Goal: Find specific page/section: Find specific page/section

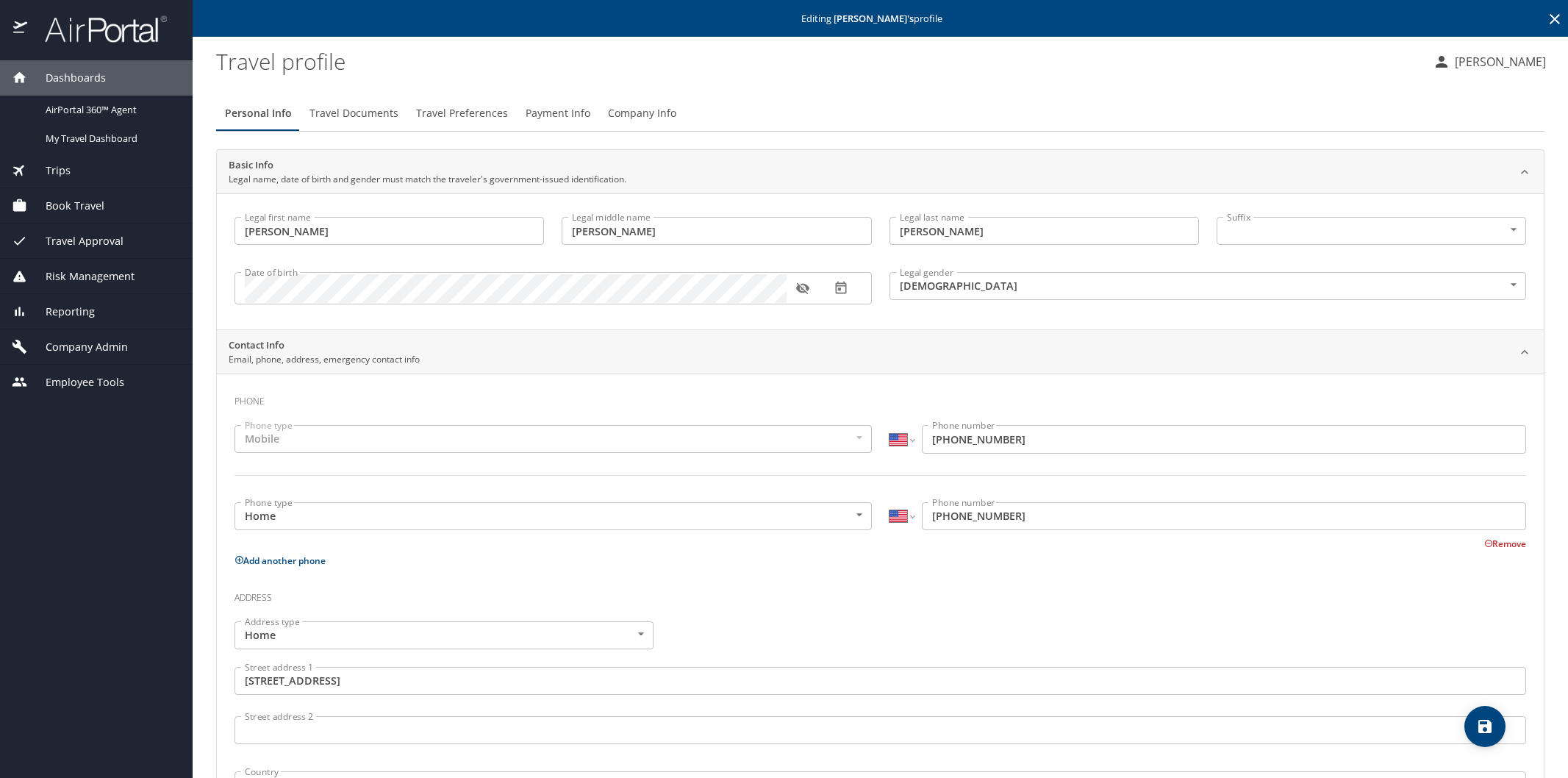
select select "US"
click at [1550, 20] on icon at bounding box center [1555, 20] width 11 height 11
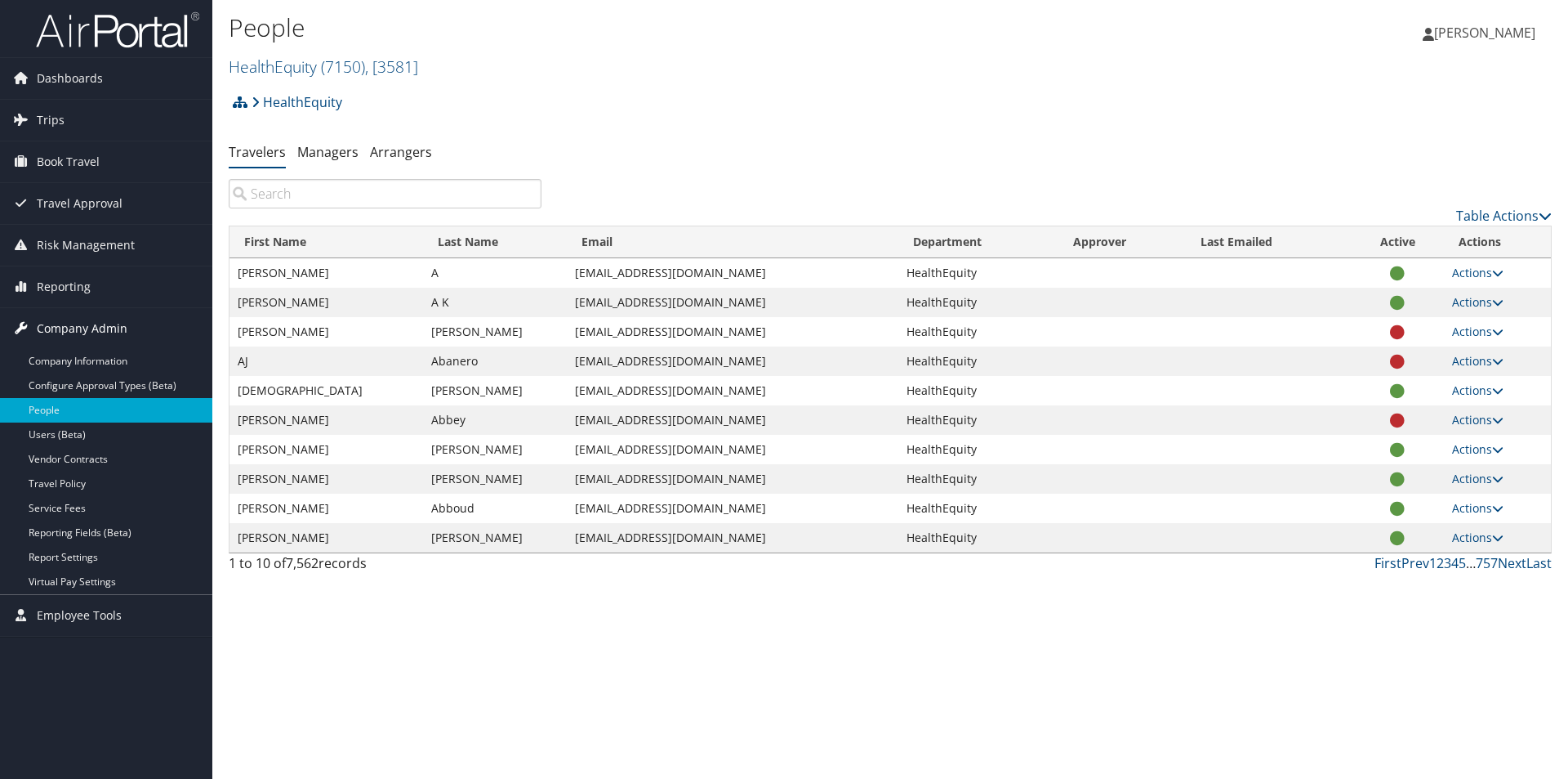
click at [89, 326] on span "Company Admin" at bounding box center [82, 328] width 90 height 41
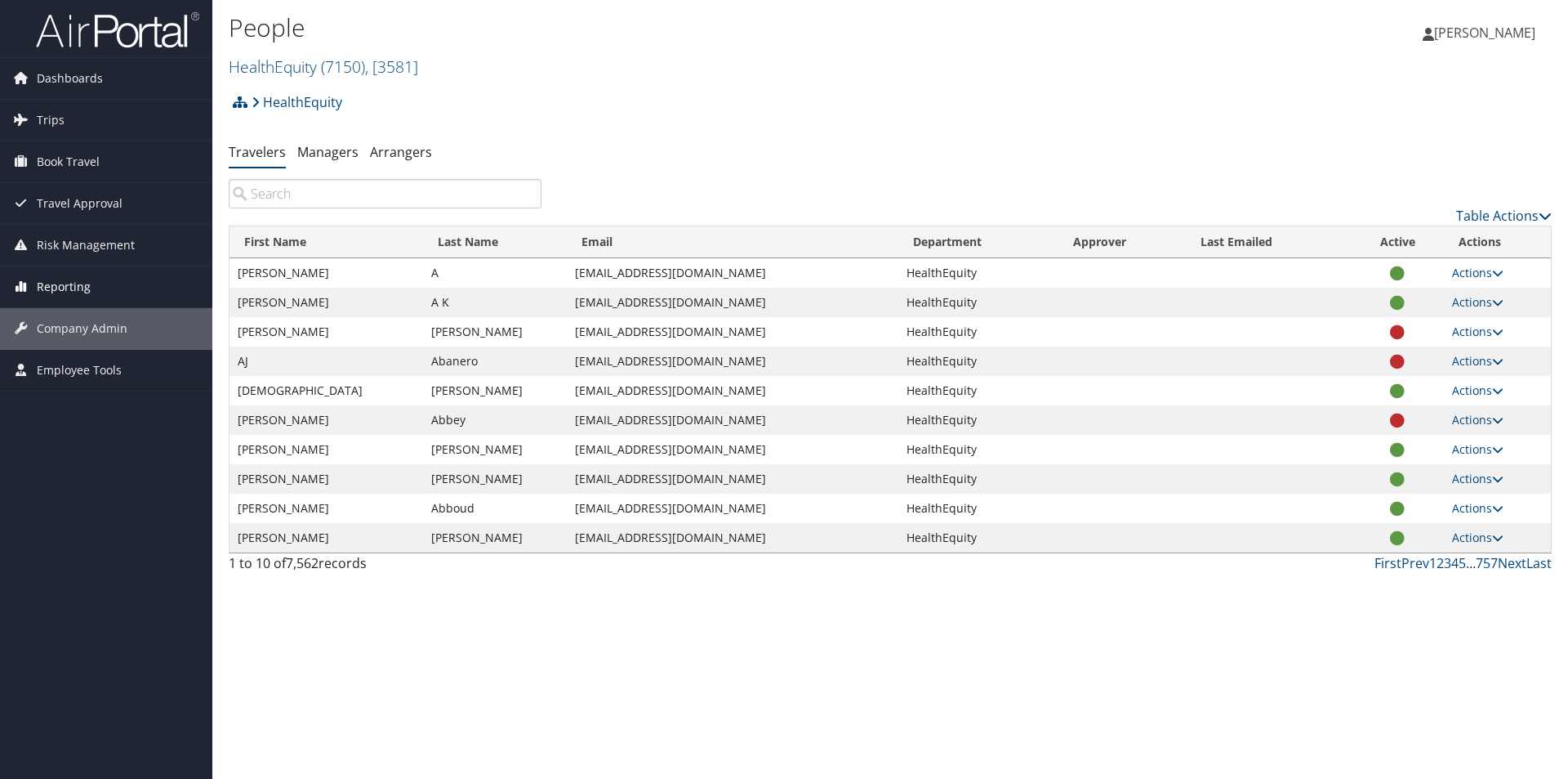
click at [82, 282] on span "Reporting" at bounding box center [64, 286] width 54 height 41
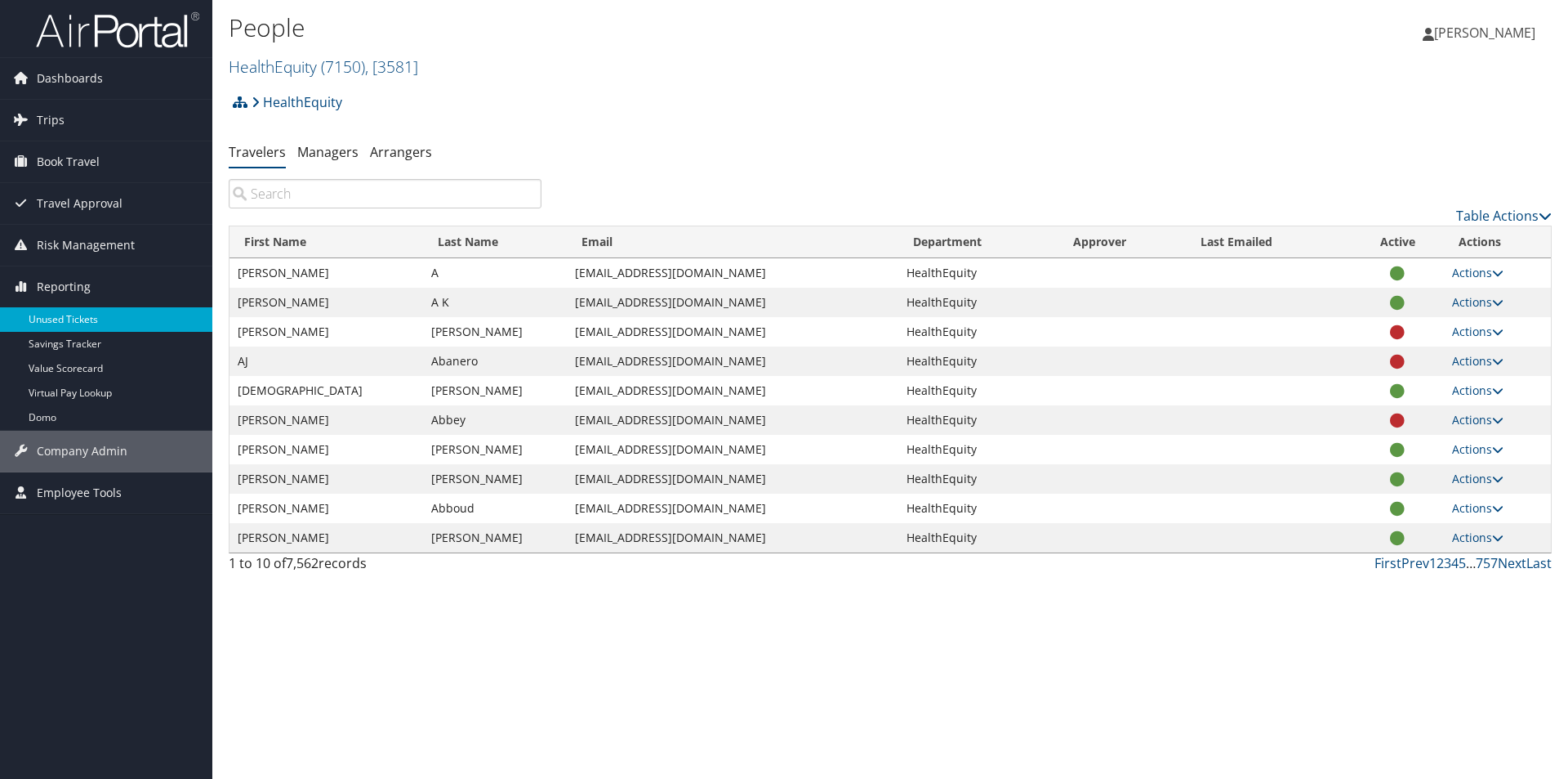
click at [69, 316] on link "Unused Tickets" at bounding box center [106, 319] width 212 height 24
